Goal: Information Seeking & Learning: Learn about a topic

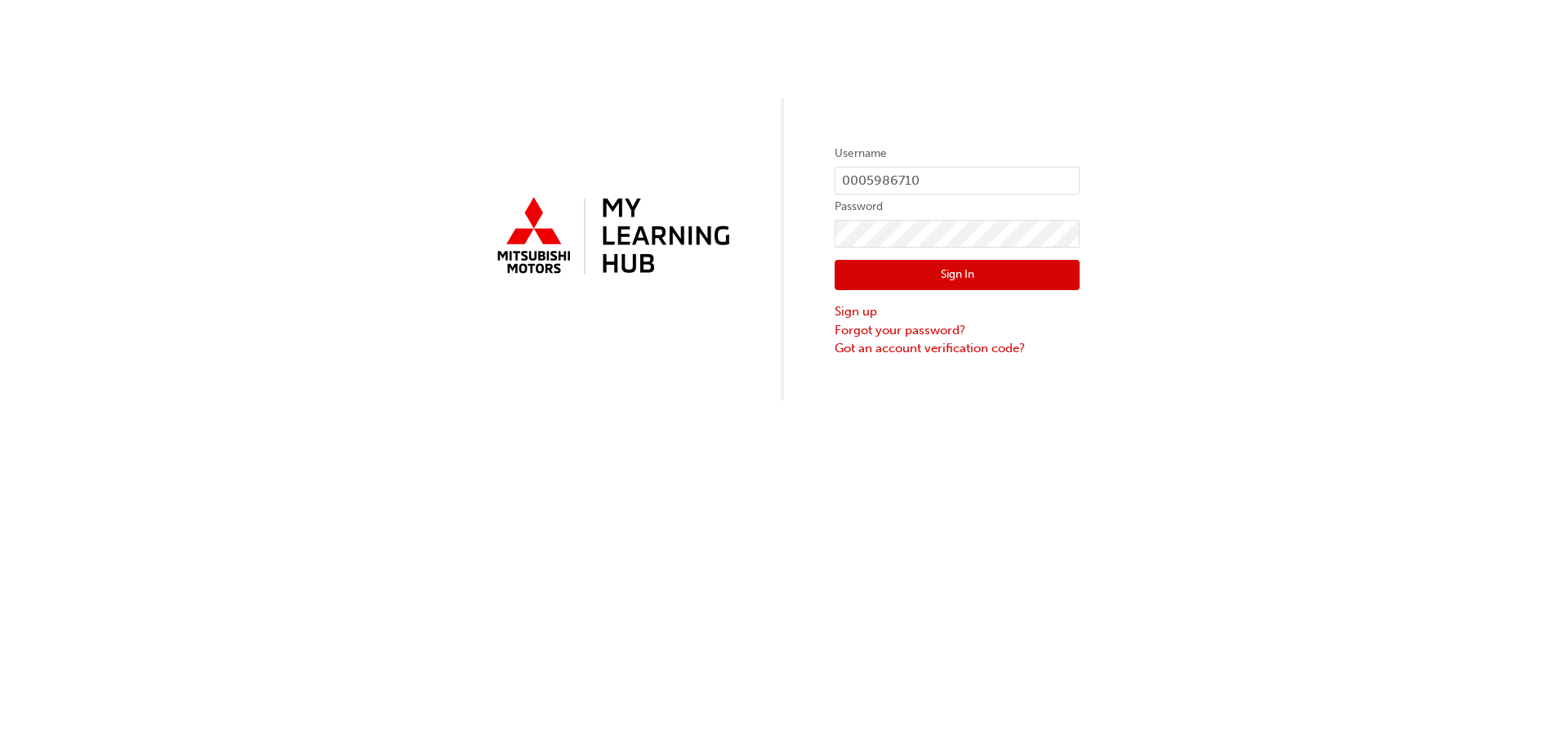
click at [931, 275] on button "Sign In" at bounding box center [957, 275] width 245 height 31
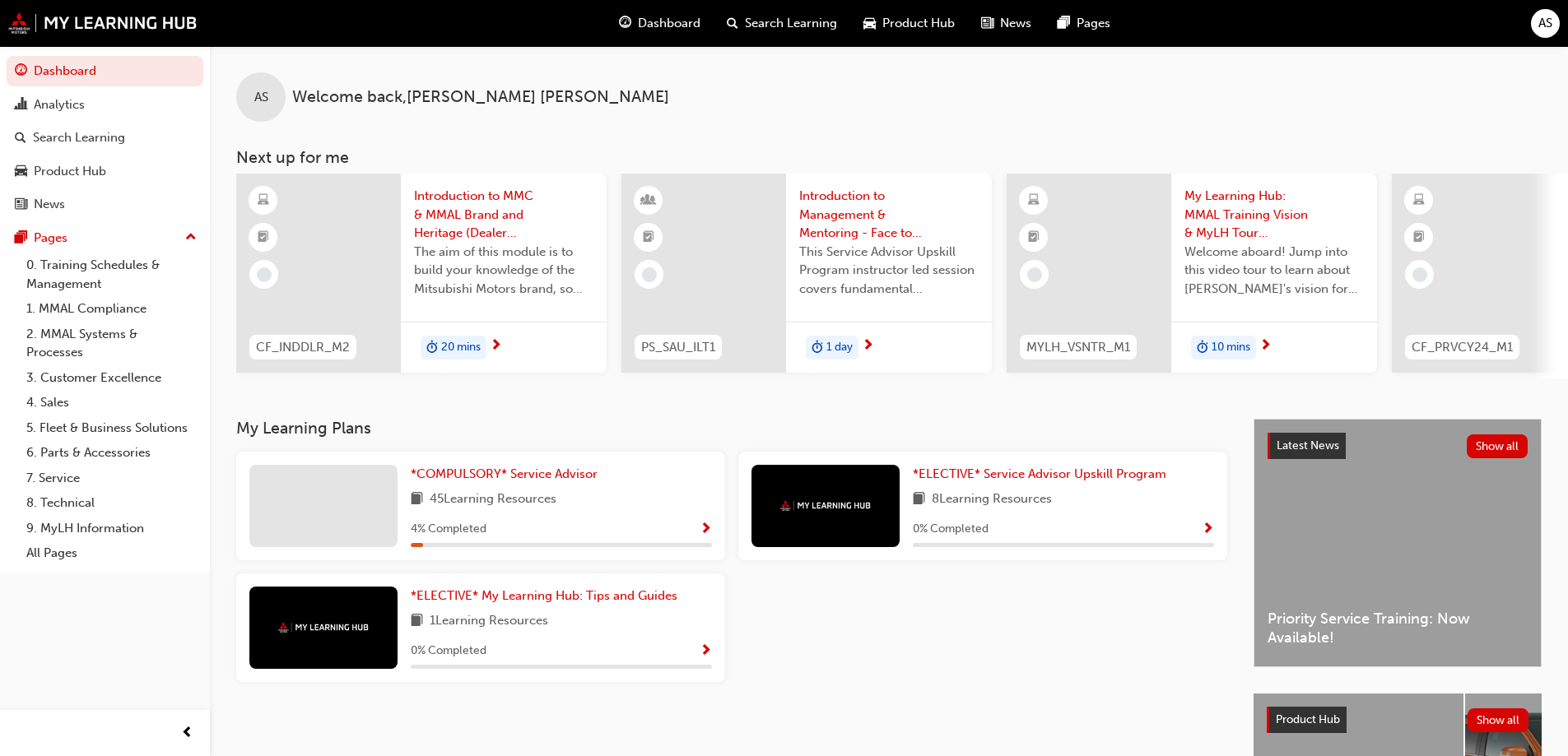
click at [512, 506] on span "45 Learning Resources" at bounding box center [492, 500] width 126 height 21
click at [493, 477] on span "*COMPULSORY* Service Advisor" at bounding box center [504, 474] width 187 height 15
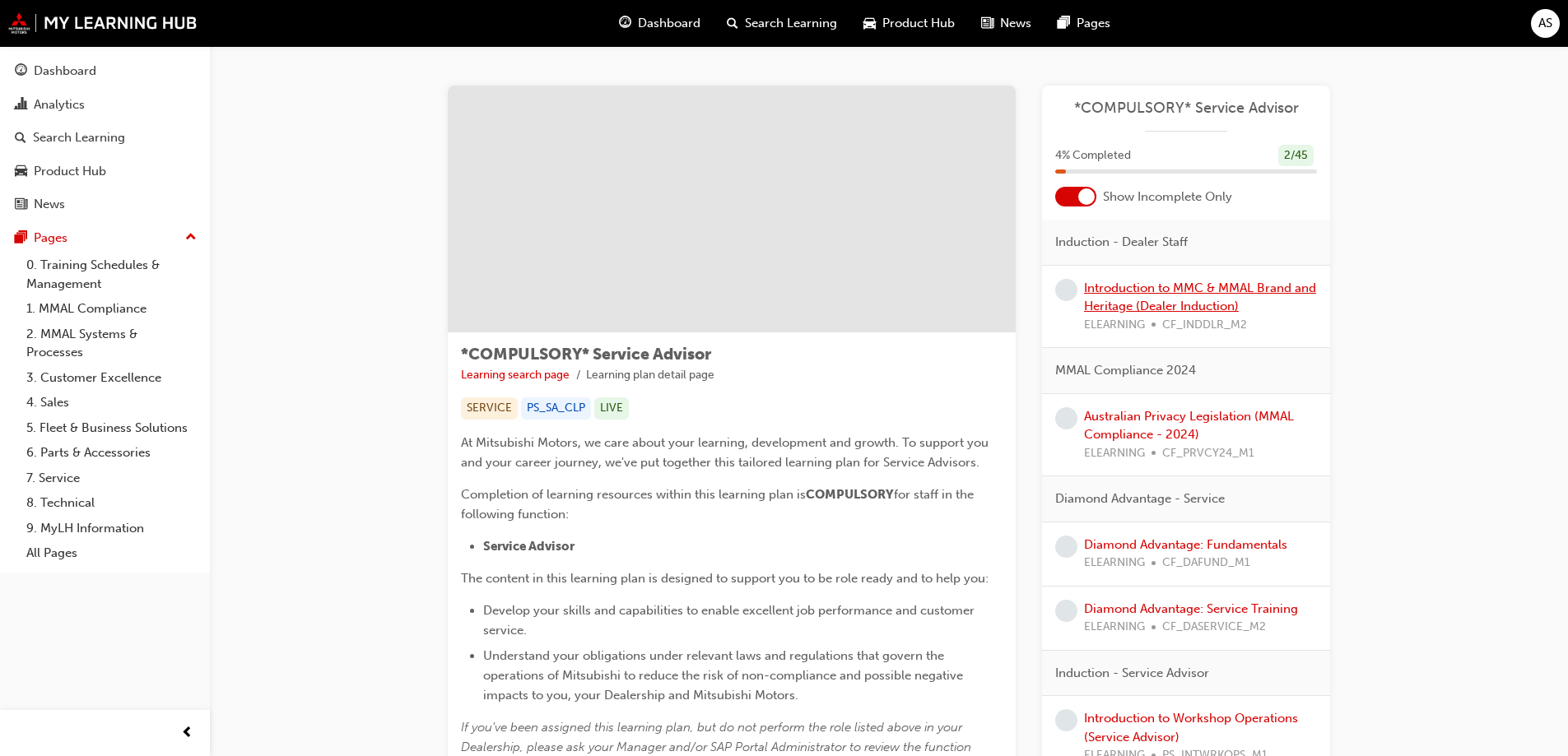
click at [1201, 305] on link "Introduction to MMC & MMAL Brand and Heritage (Dealer Induction)" at bounding box center [1200, 297] width 232 height 34
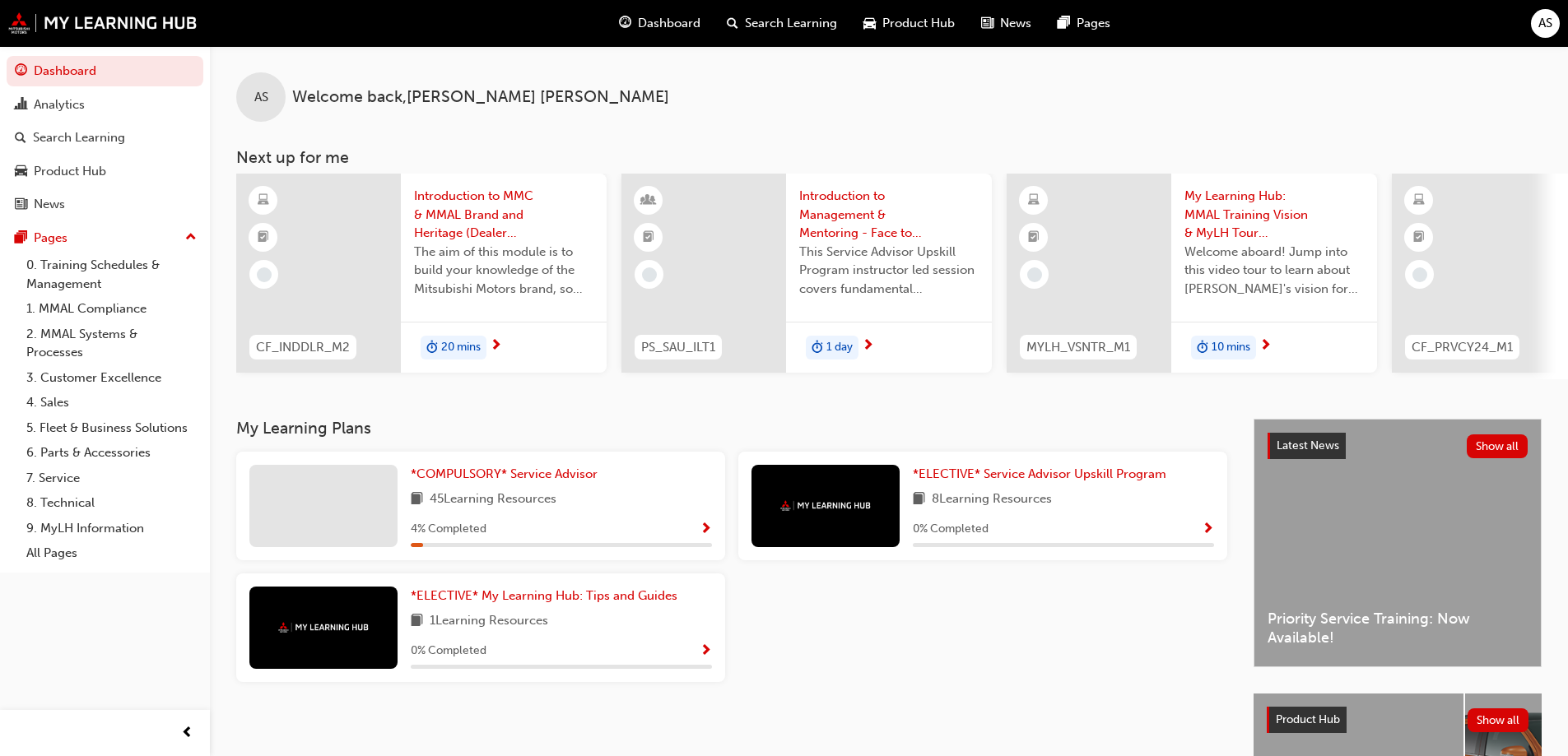
click at [448, 350] on span "20 mins" at bounding box center [461, 348] width 40 height 19
